Goal: Task Accomplishment & Management: Use online tool/utility

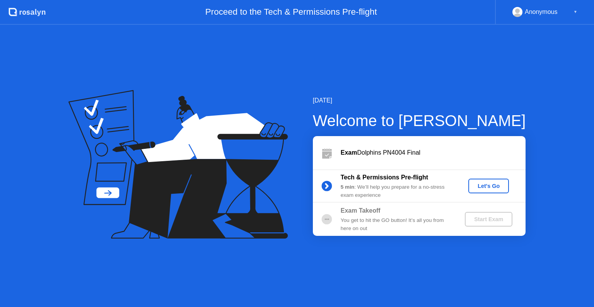
click at [495, 186] on div "Let's Go" at bounding box center [488, 186] width 34 height 6
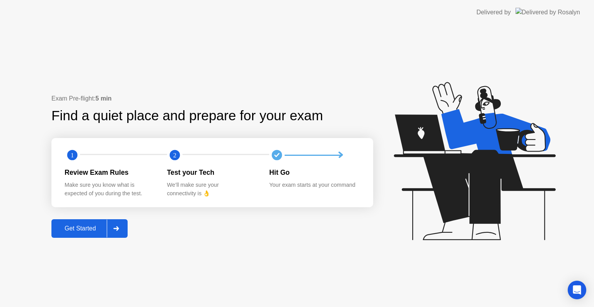
click at [101, 226] on div "Get Started" at bounding box center [80, 228] width 53 height 7
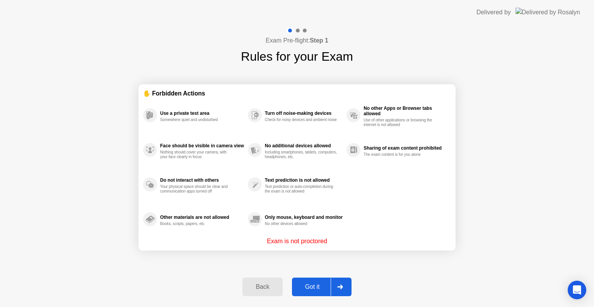
click at [314, 294] on button "Got it" at bounding box center [322, 287] width 60 height 19
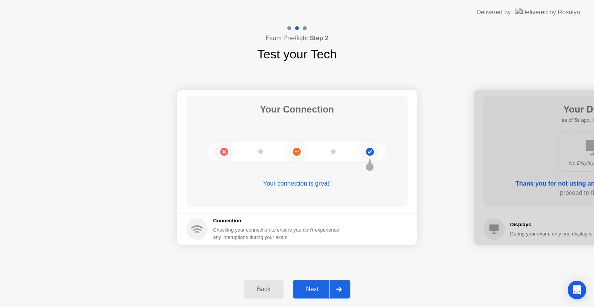
click at [314, 294] on button "Next" at bounding box center [322, 289] width 58 height 19
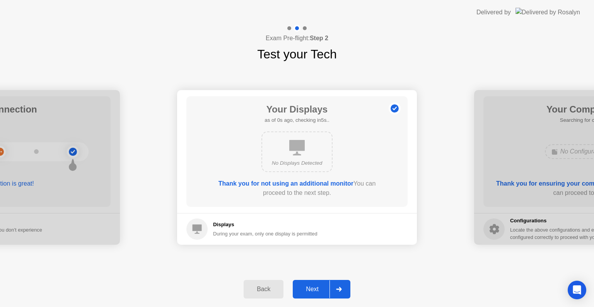
click at [314, 294] on button "Next" at bounding box center [322, 289] width 58 height 19
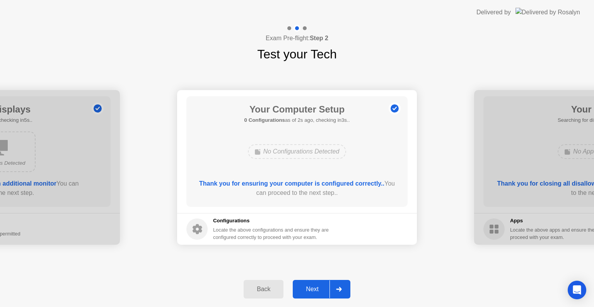
click at [326, 291] on div "Next" at bounding box center [312, 289] width 34 height 7
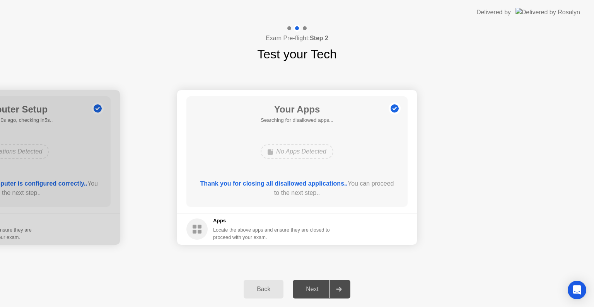
click at [326, 291] on div "Next" at bounding box center [312, 289] width 34 height 7
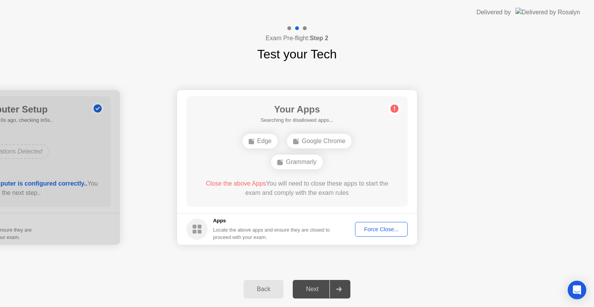
click at [377, 227] on div "Force Close..." at bounding box center [381, 229] width 47 height 6
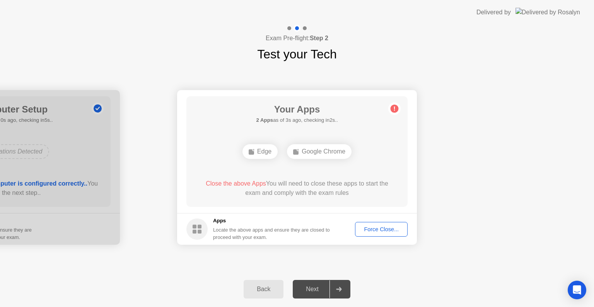
click at [368, 229] on div "Force Close..." at bounding box center [381, 229] width 47 height 6
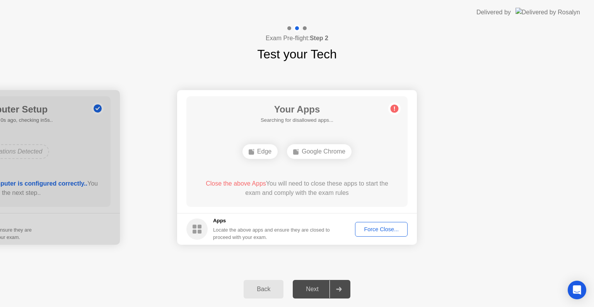
click at [371, 234] on button "Force Close..." at bounding box center [381, 229] width 53 height 15
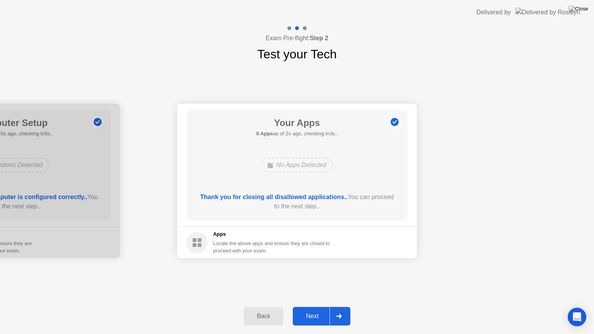
click at [312, 307] on div "Next" at bounding box center [312, 316] width 34 height 7
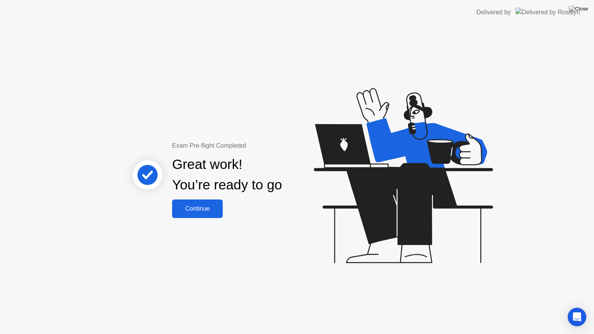
click at [192, 205] on div "Continue" at bounding box center [197, 208] width 46 height 7
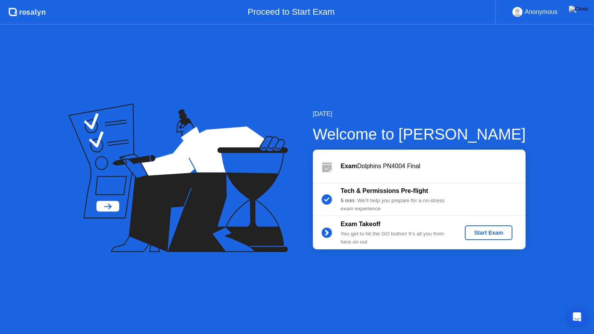
click at [488, 228] on button "Start Exam" at bounding box center [489, 232] width 48 height 15
